Goal: Navigation & Orientation: Find specific page/section

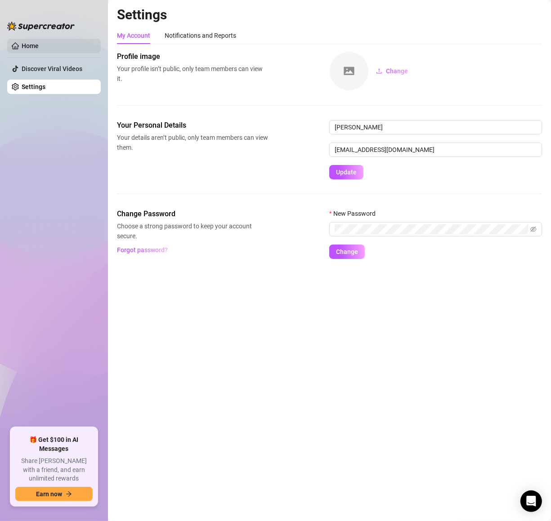
click at [35, 47] on link "Home" at bounding box center [30, 45] width 17 height 7
